Goal: Entertainment & Leisure: Consume media (video, audio)

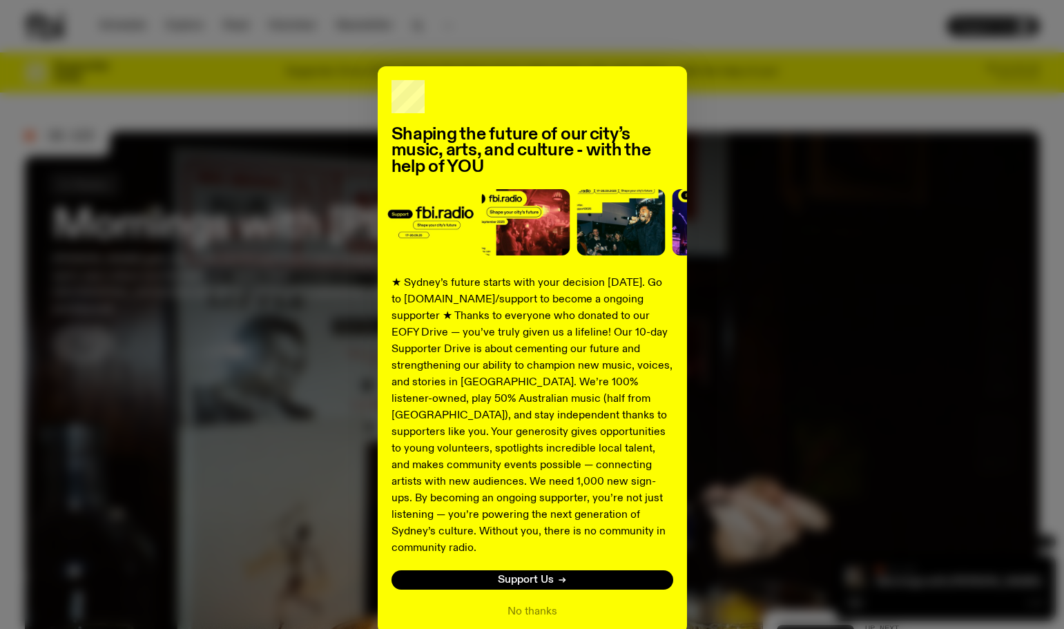
click at [119, 28] on div "Shaping the future of our city’s music, arts, and culture - with the help of YO…" at bounding box center [532, 314] width 1064 height 629
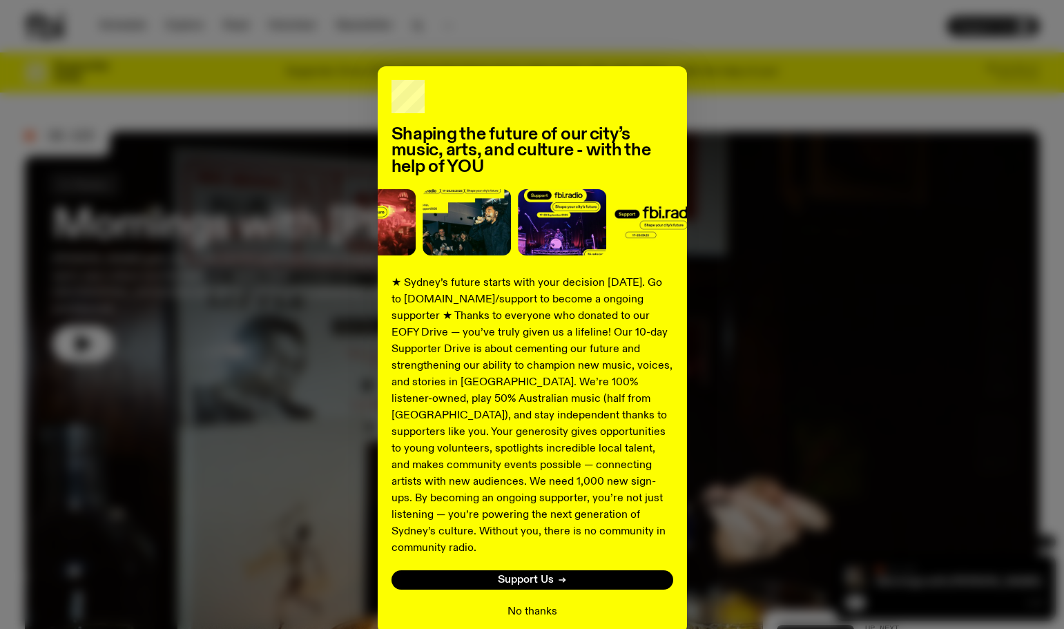
click at [537, 604] on button "No thanks" at bounding box center [533, 612] width 50 height 17
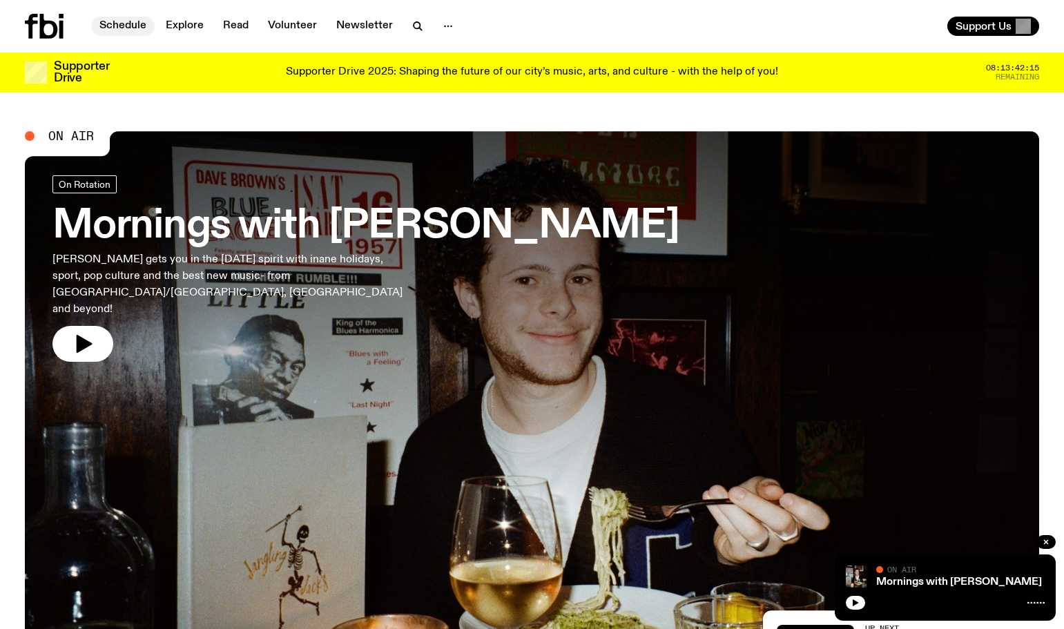
click at [128, 26] on link "Schedule" at bounding box center [123, 26] width 64 height 19
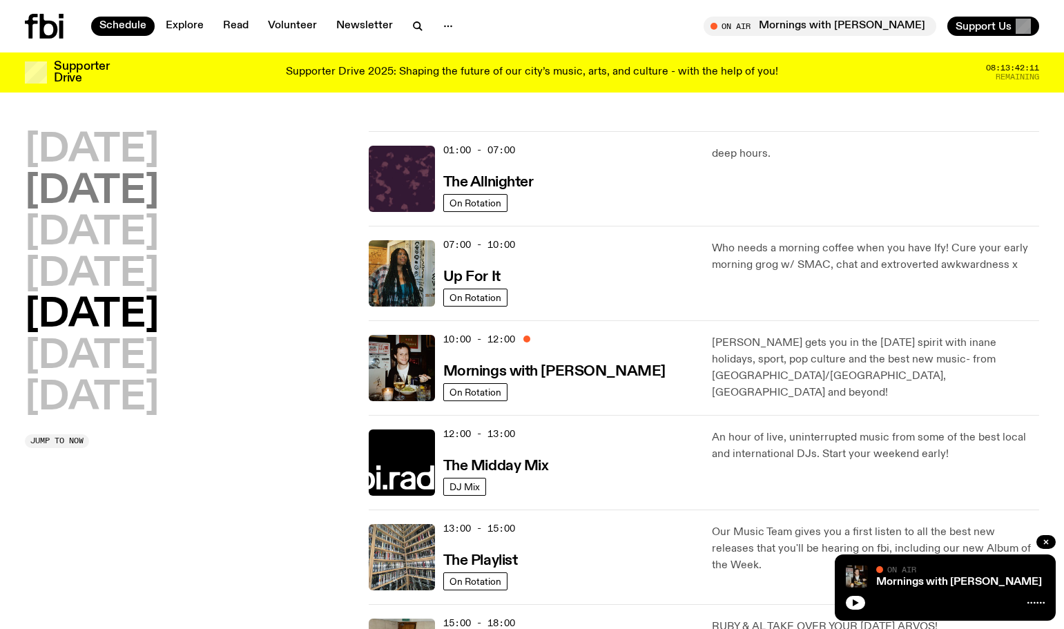
click at [105, 184] on h2 "[DATE]" at bounding box center [92, 192] width 134 height 39
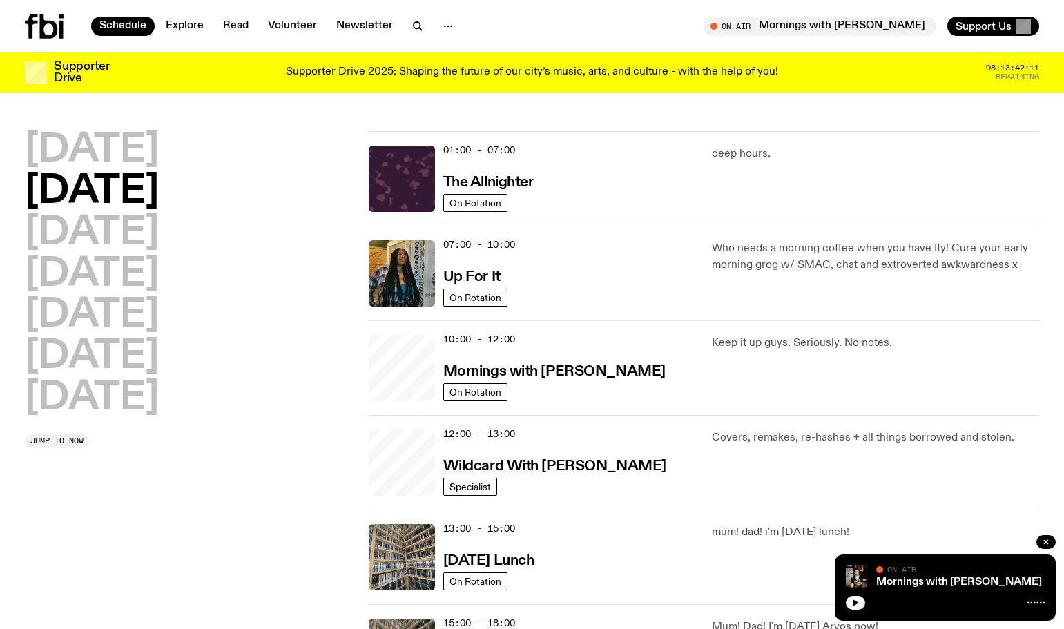
scroll to position [39, 0]
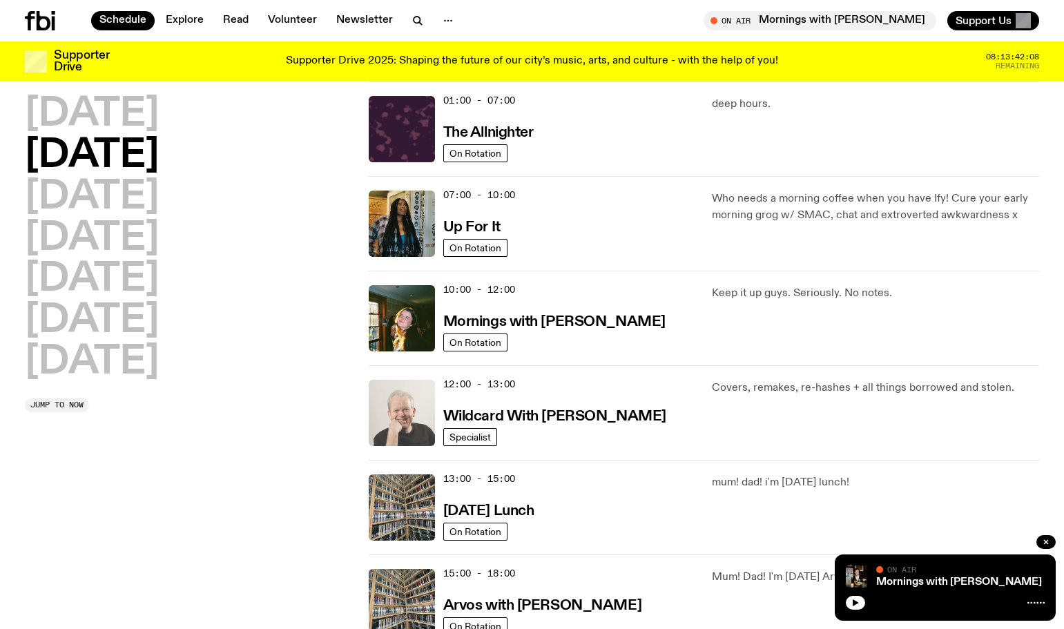
click at [412, 418] on img at bounding box center [402, 413] width 66 height 66
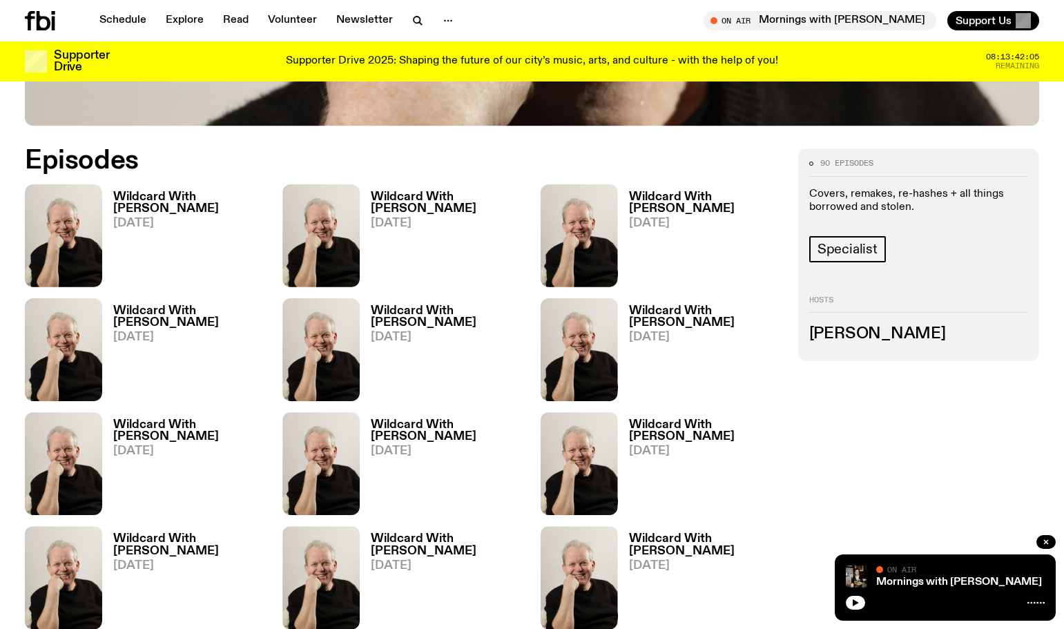
scroll to position [642, 0]
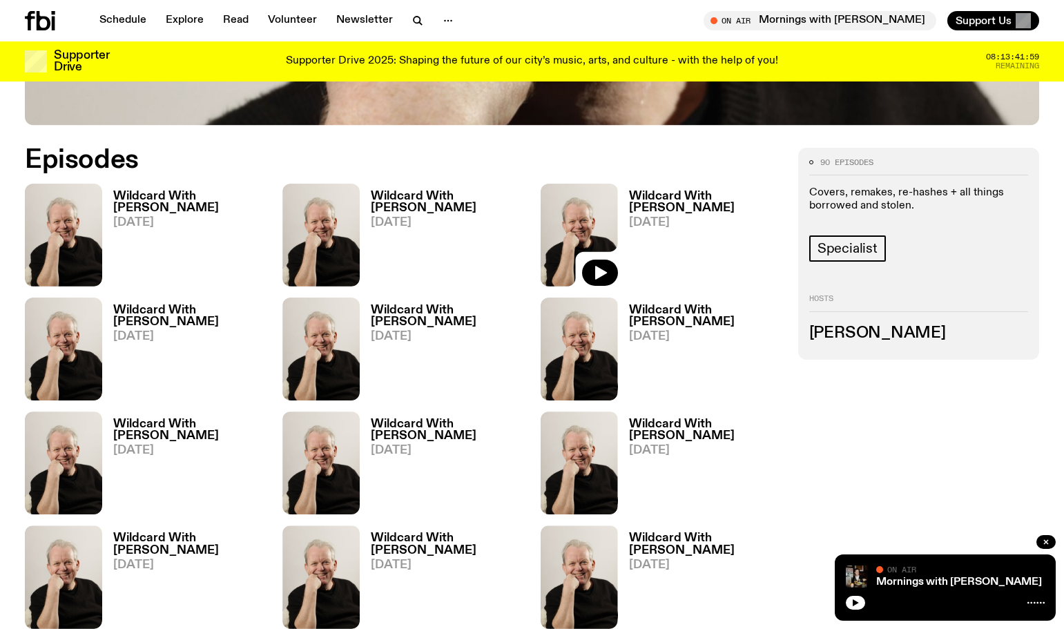
click at [577, 235] on img at bounding box center [579, 235] width 77 height 103
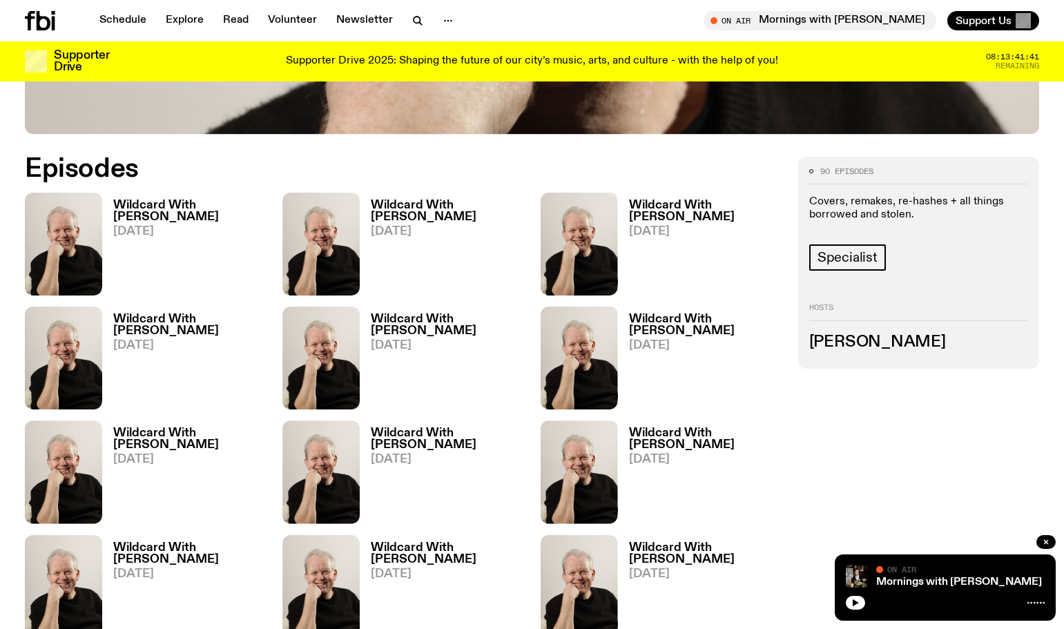
scroll to position [630, 0]
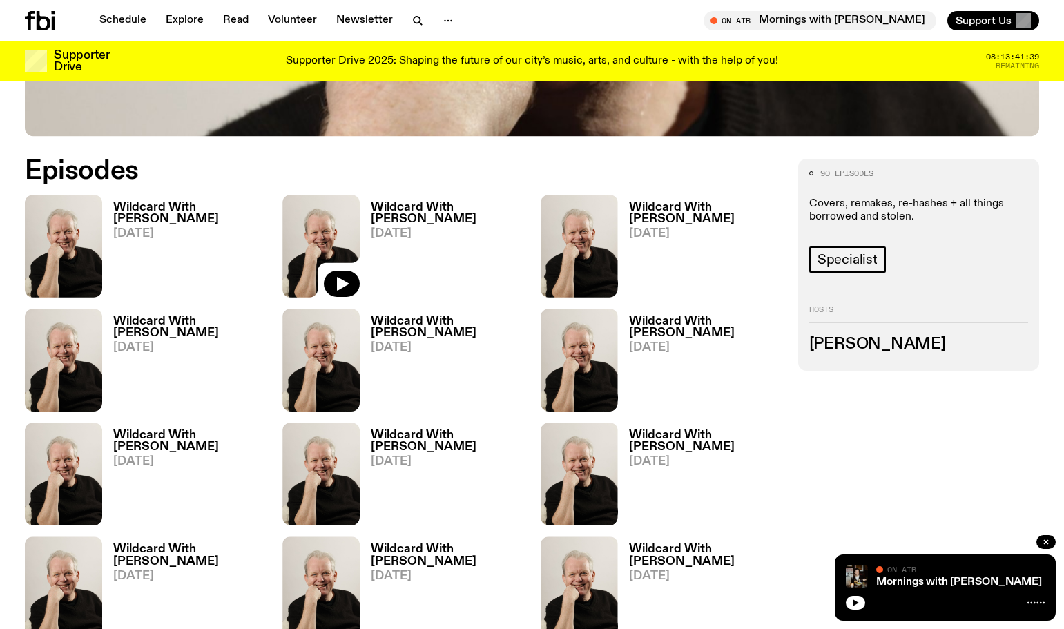
click at [344, 241] on img at bounding box center [320, 246] width 77 height 103
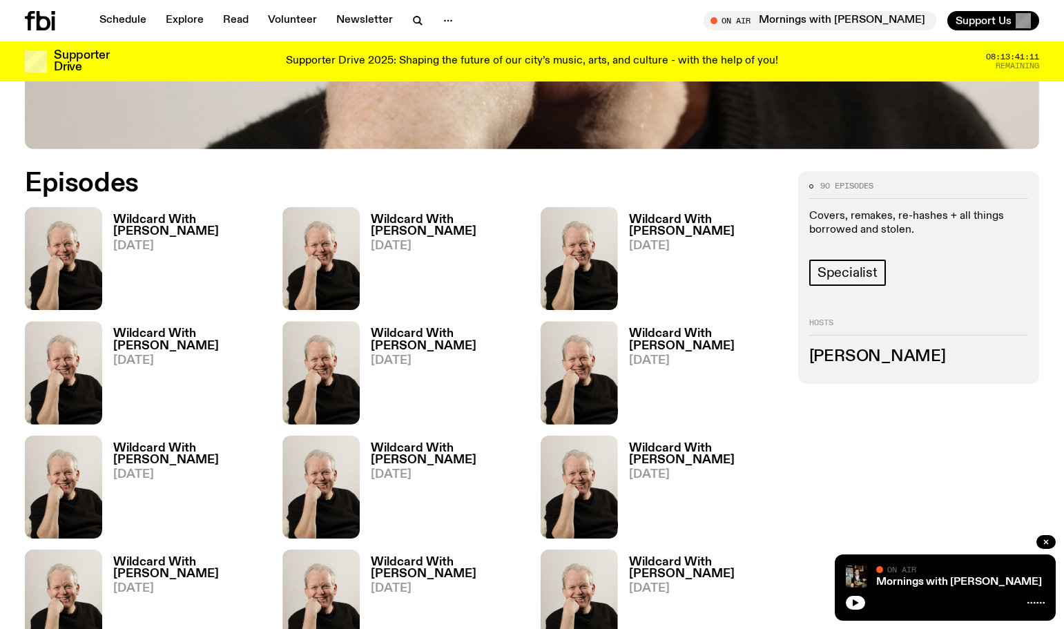
scroll to position [619, 0]
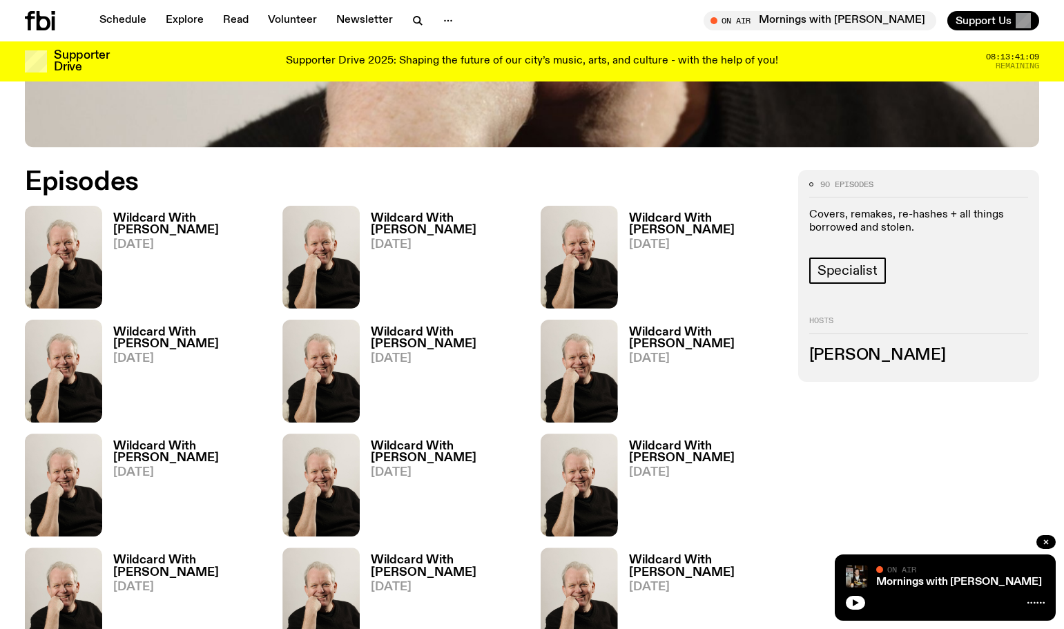
click at [135, 226] on h3 "Wildcard With [PERSON_NAME]" at bounding box center [189, 224] width 153 height 23
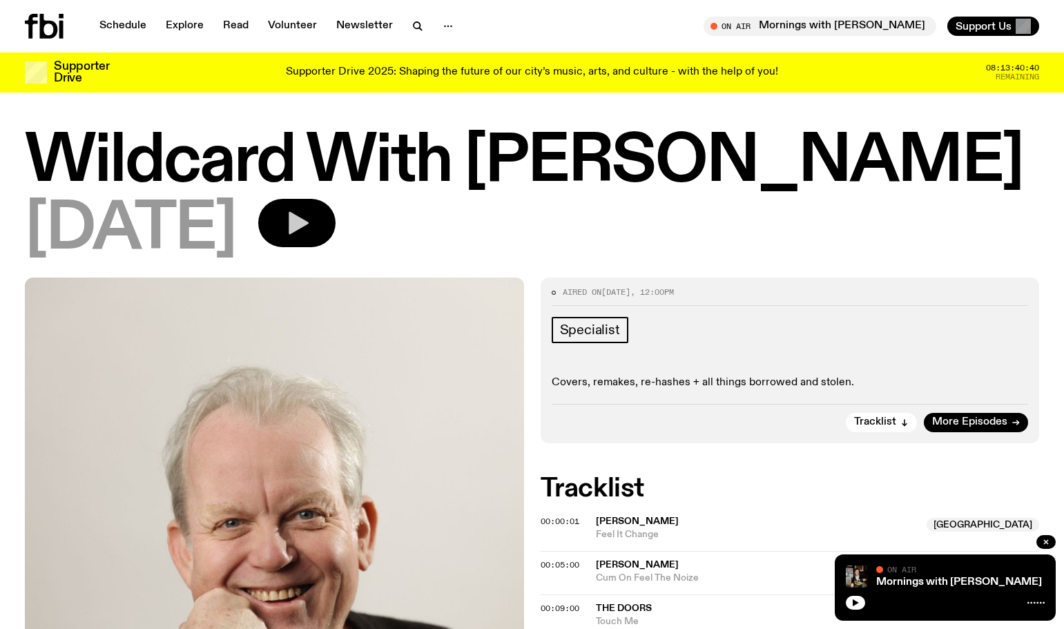
click at [309, 224] on icon "button" at bounding box center [299, 223] width 20 height 23
